Goal: Check status: Check status

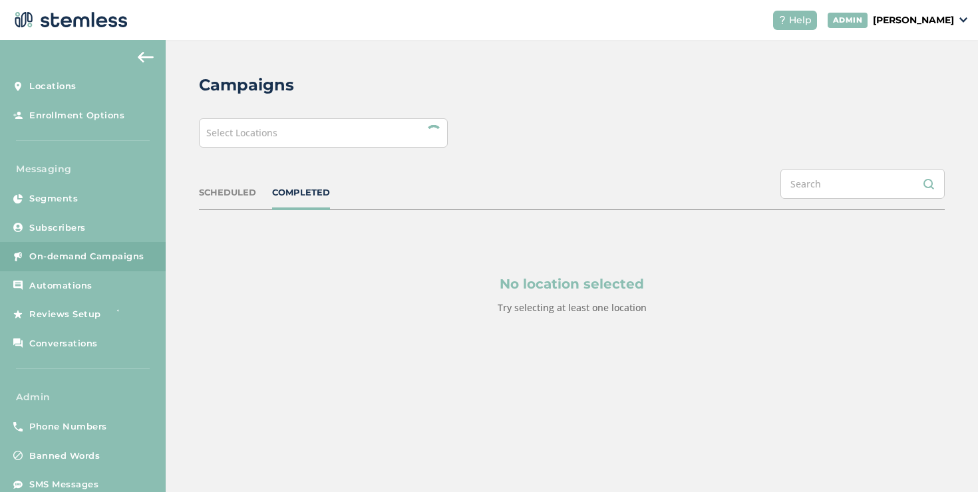
click at [238, 130] on span "Select Locations" at bounding box center [241, 132] width 71 height 13
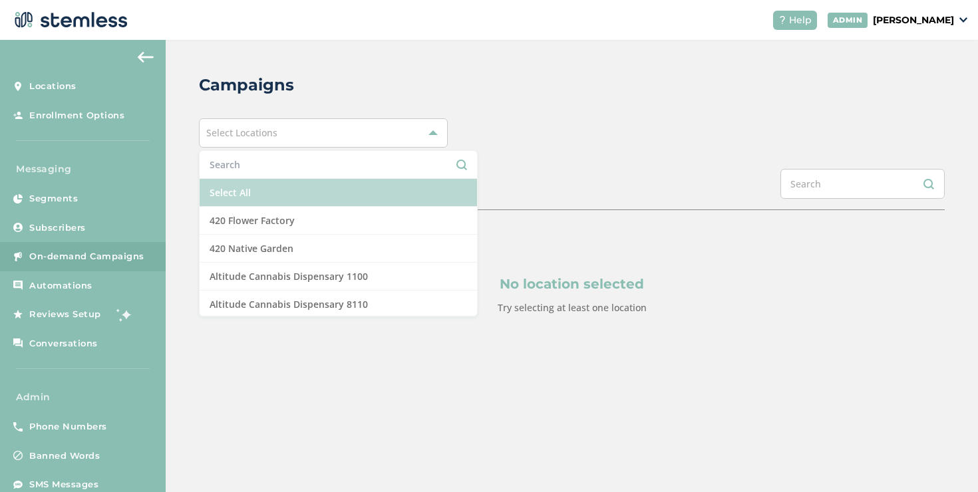
click at [223, 186] on li "Select All" at bounding box center [338, 193] width 277 height 28
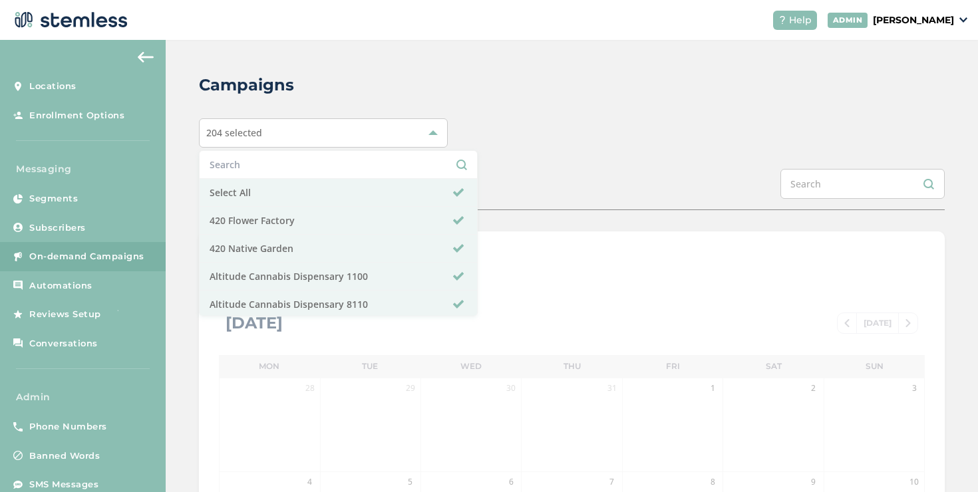
click at [480, 161] on div "Campaigns 204 selected Select All 420 Flower Factory 420 Native Garden Altitude…" at bounding box center [572, 470] width 812 height 861
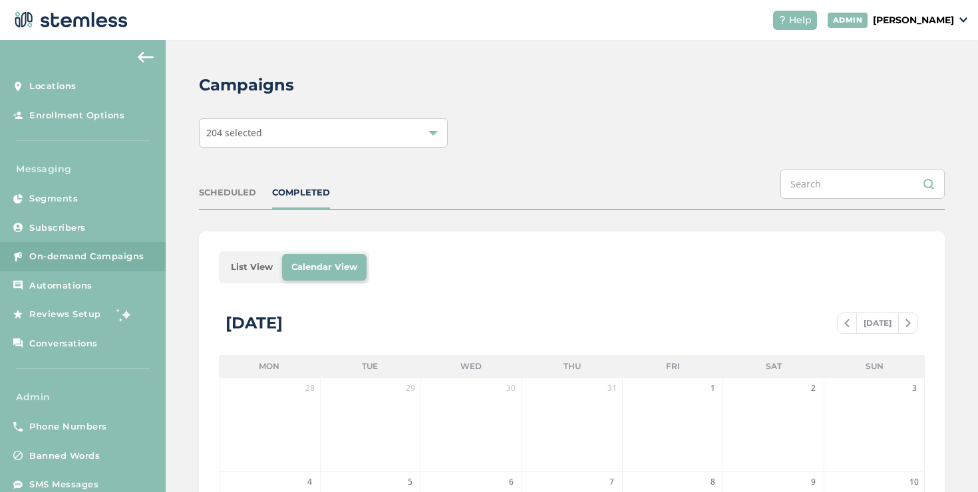
click at [243, 262] on li "List View" at bounding box center [252, 267] width 61 height 27
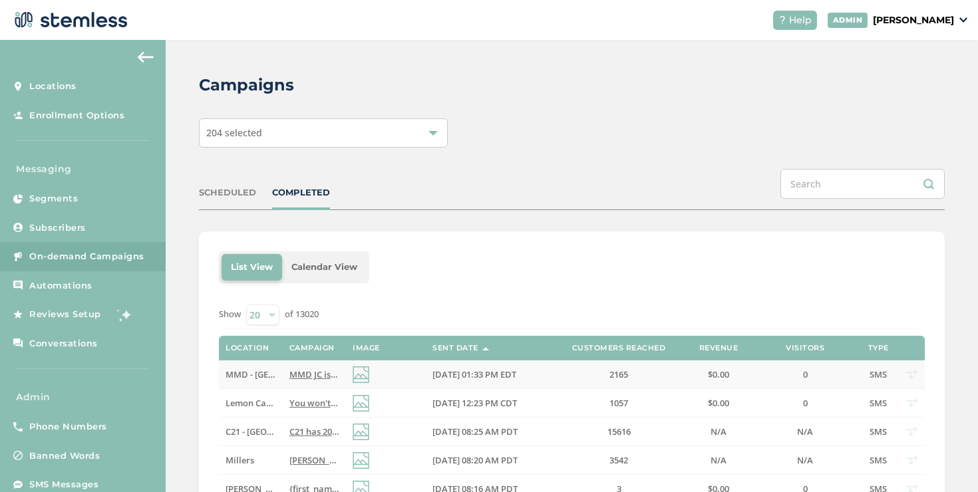
click at [250, 375] on span "MMD - [GEOGRAPHIC_DATA]" at bounding box center [284, 375] width 116 height 12
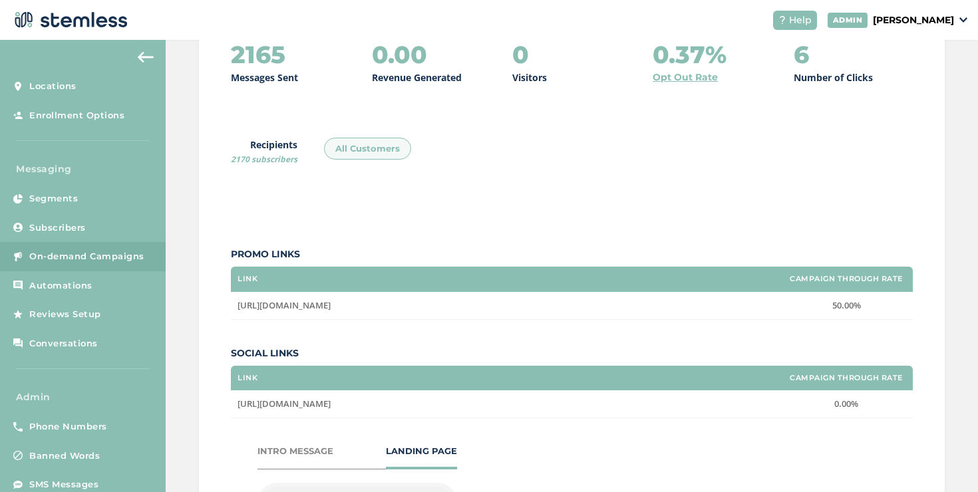
scroll to position [11, 0]
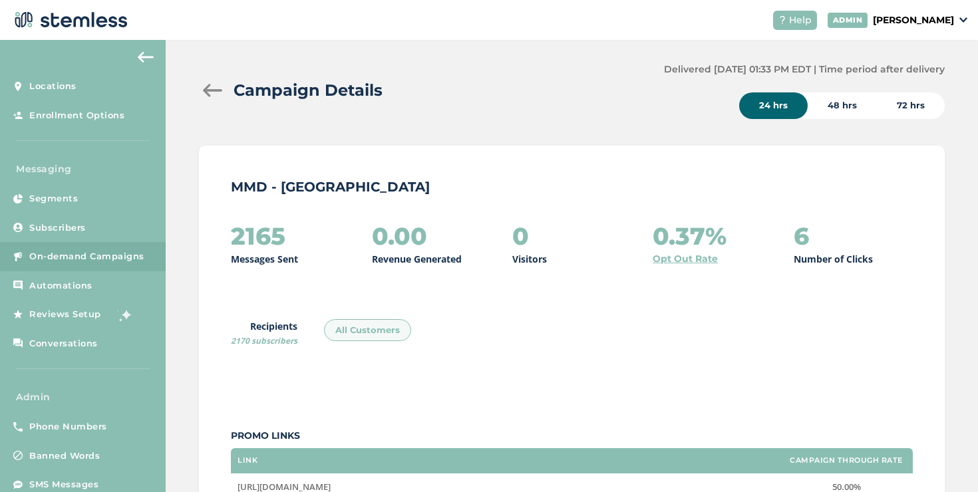
click at [219, 94] on div at bounding box center [212, 90] width 27 height 13
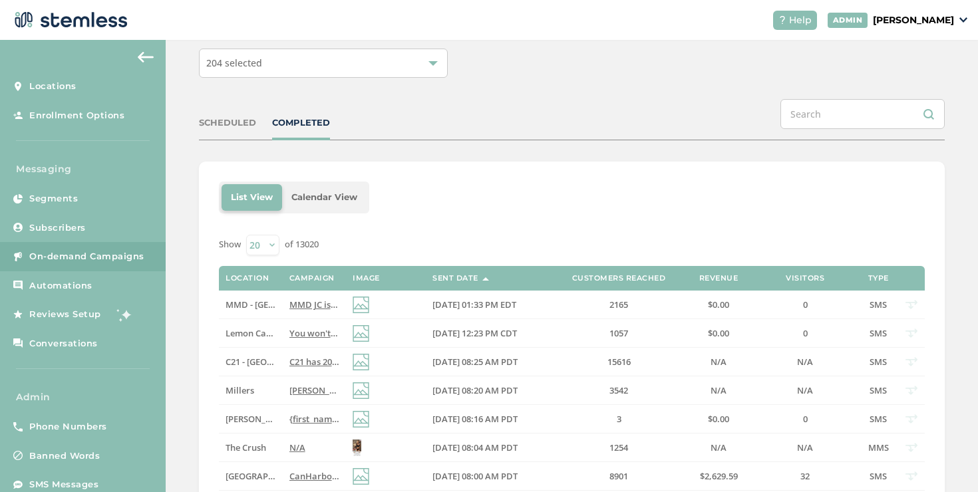
scroll to position [78, 0]
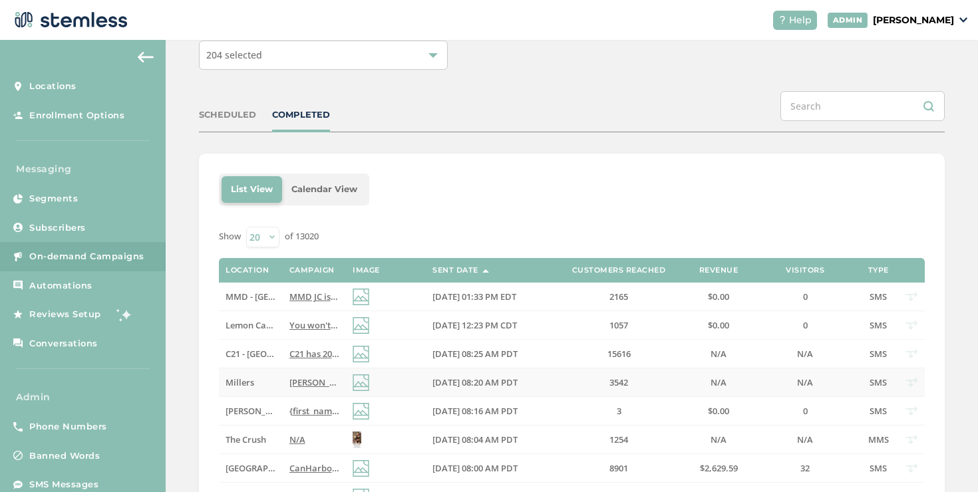
click at [397, 385] on td at bounding box center [386, 383] width 80 height 29
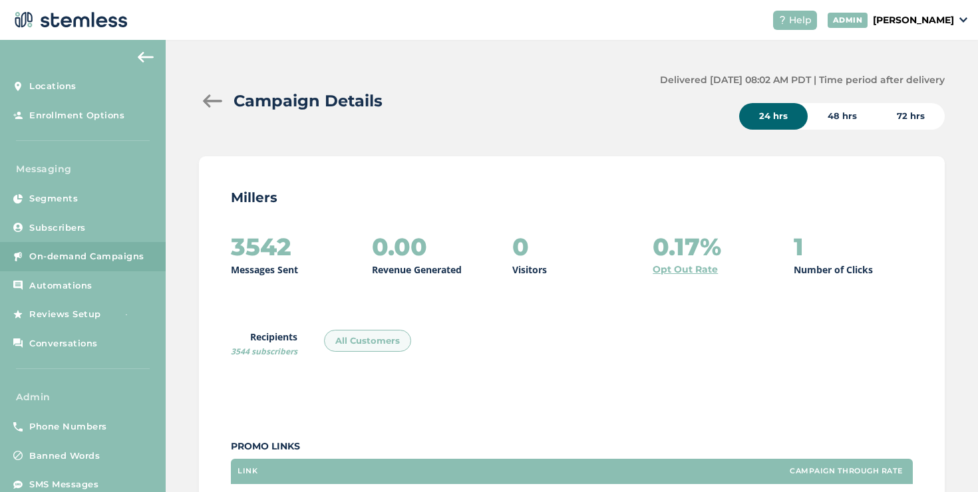
click at [206, 100] on div at bounding box center [212, 100] width 27 height 13
